Goal: Navigation & Orientation: Find specific page/section

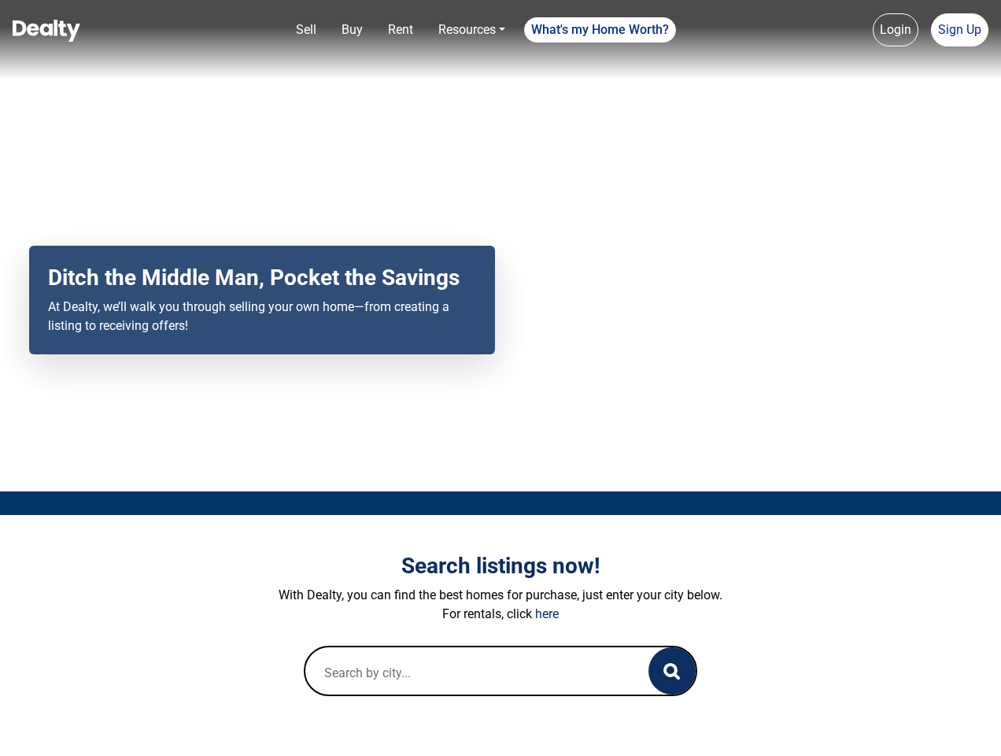
click at [501, 378] on div "Your browser does not support the video tag. Ditch the Middle Man, Pocket the S…" at bounding box center [500, 245] width 1001 height 491
click at [306, 30] on link "Sell" at bounding box center [306, 29] width 33 height 31
click at [352, 30] on link "Buy" at bounding box center [352, 29] width 34 height 31
click at [401, 30] on link "Rent" at bounding box center [401, 29] width 38 height 31
click at [472, 30] on link "Resources" at bounding box center [472, 29] width 80 height 31
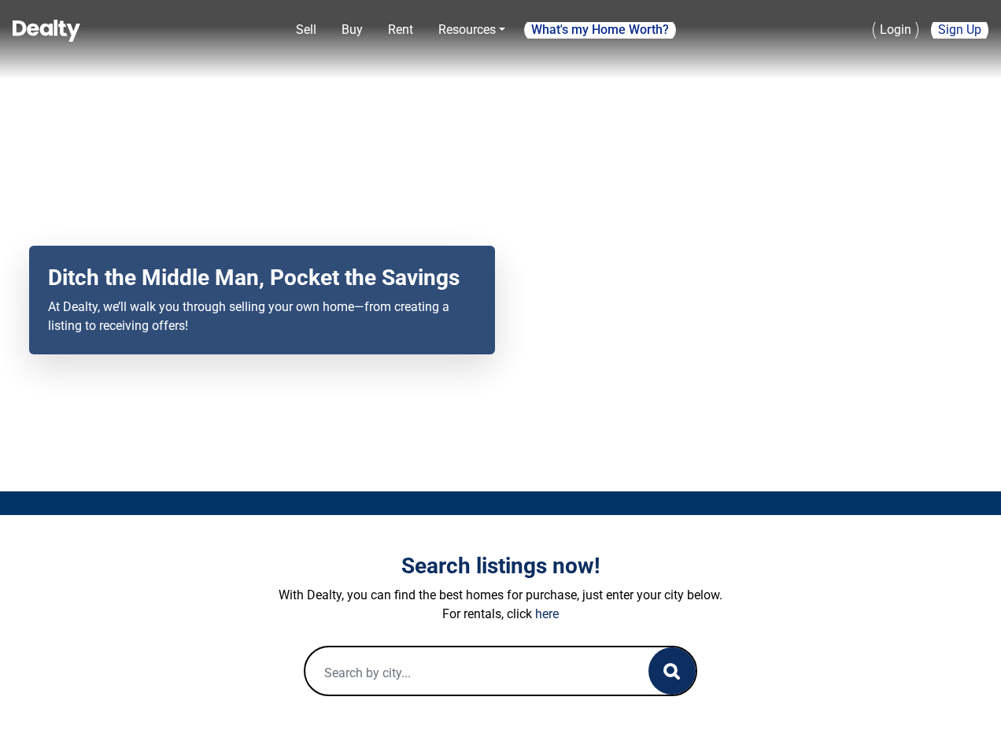
click at [601, 30] on link "What's my Home Worth?" at bounding box center [600, 29] width 152 height 25
click at [896, 30] on link "Login" at bounding box center [896, 29] width 46 height 33
click at [960, 30] on link "Sign Up" at bounding box center [959, 29] width 57 height 33
click at [672, 671] on icon "button" at bounding box center [672, 671] width 17 height 17
